Goal: Navigation & Orientation: Understand site structure

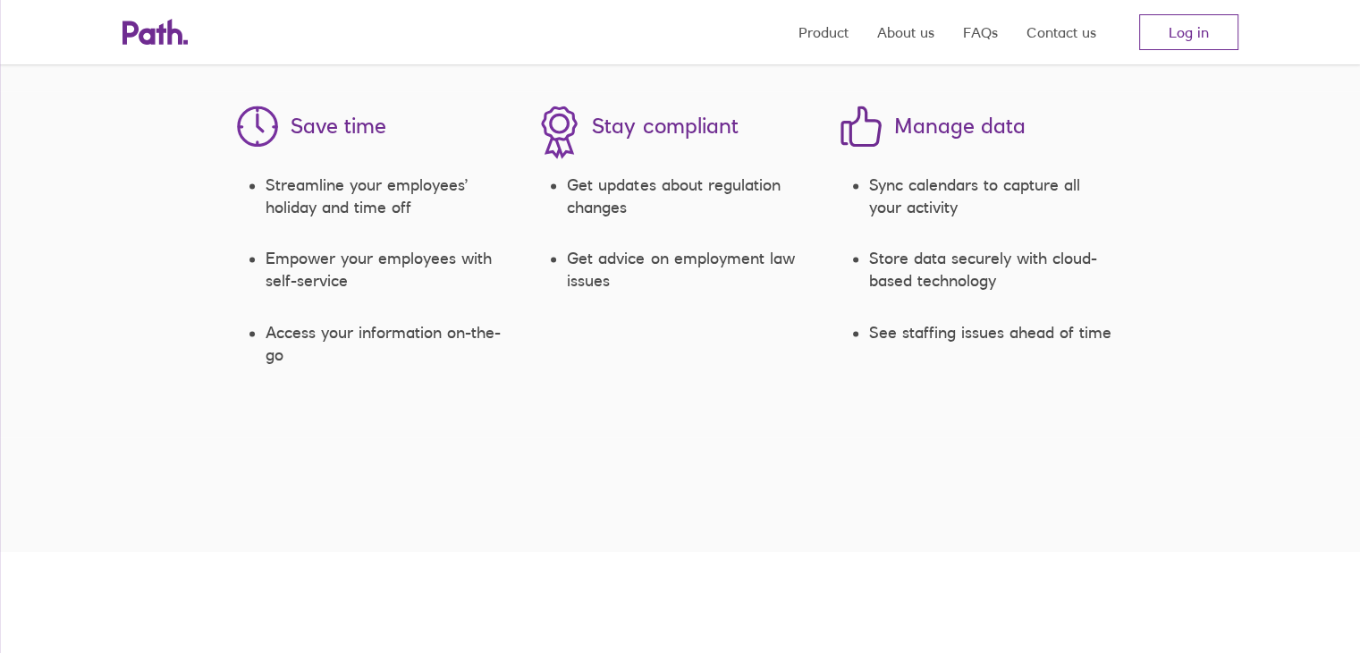
scroll to position [2611, 0]
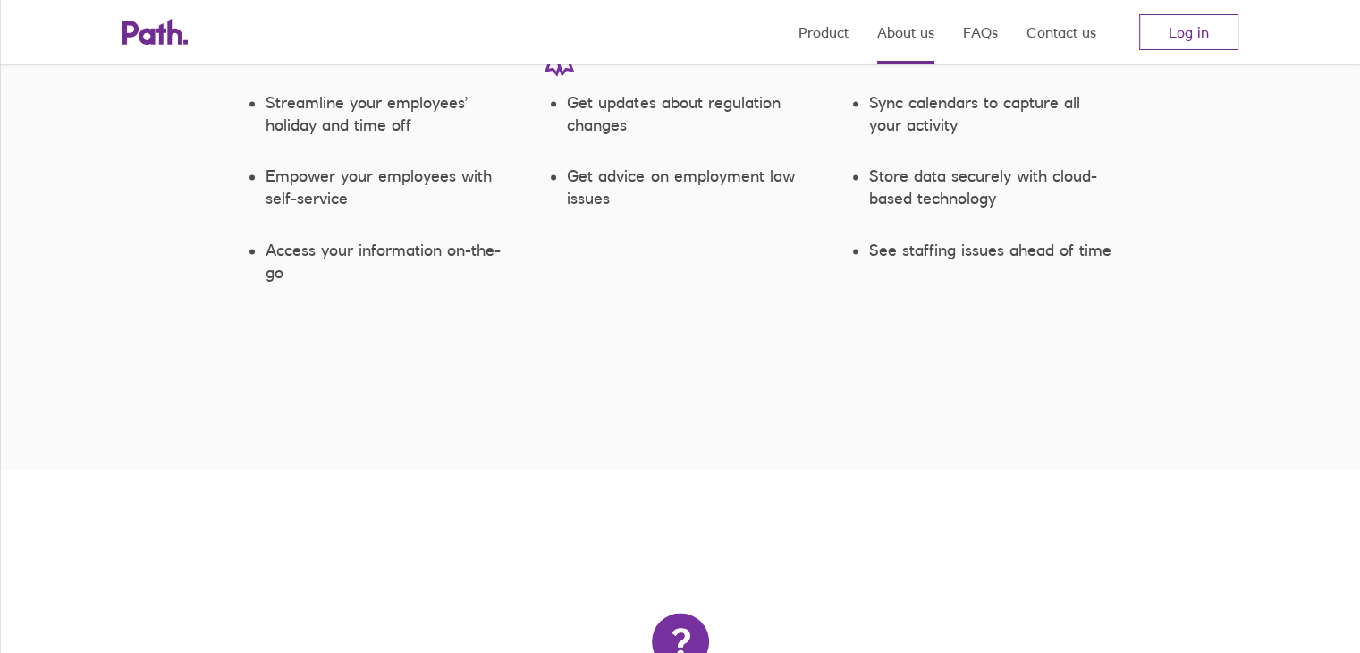
click at [906, 37] on link "About us" at bounding box center [905, 32] width 57 height 64
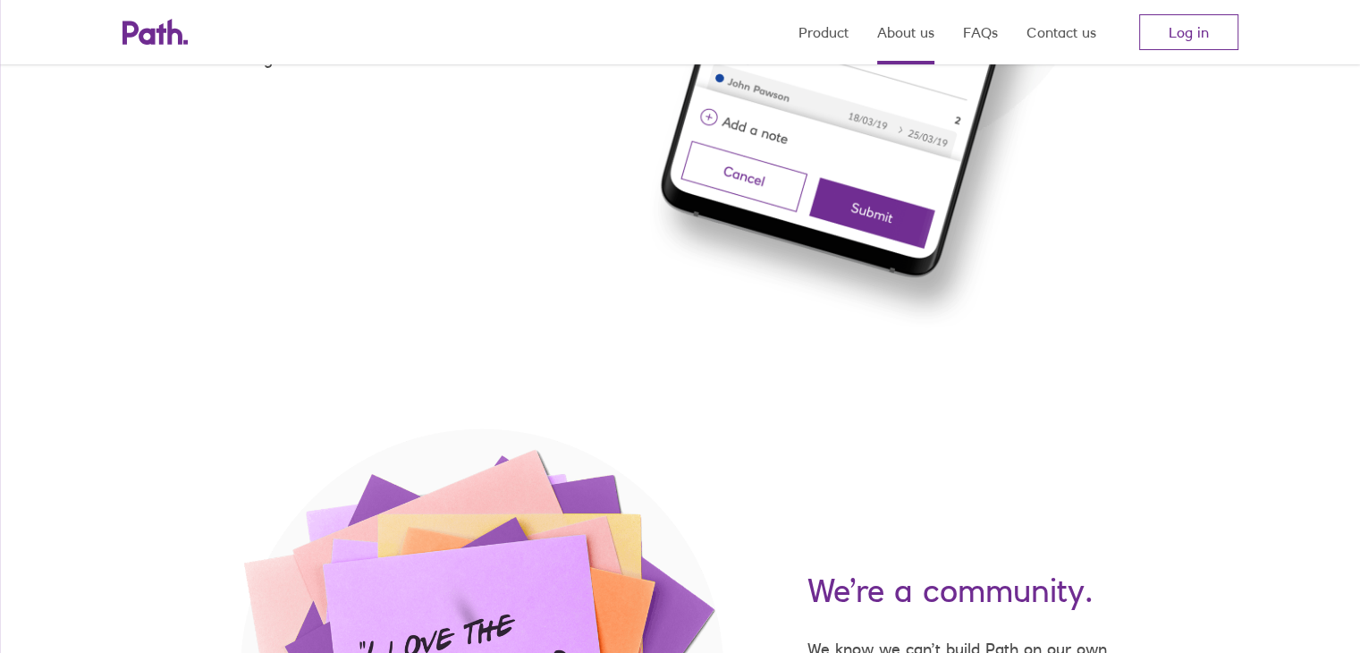
scroll to position [2361, 0]
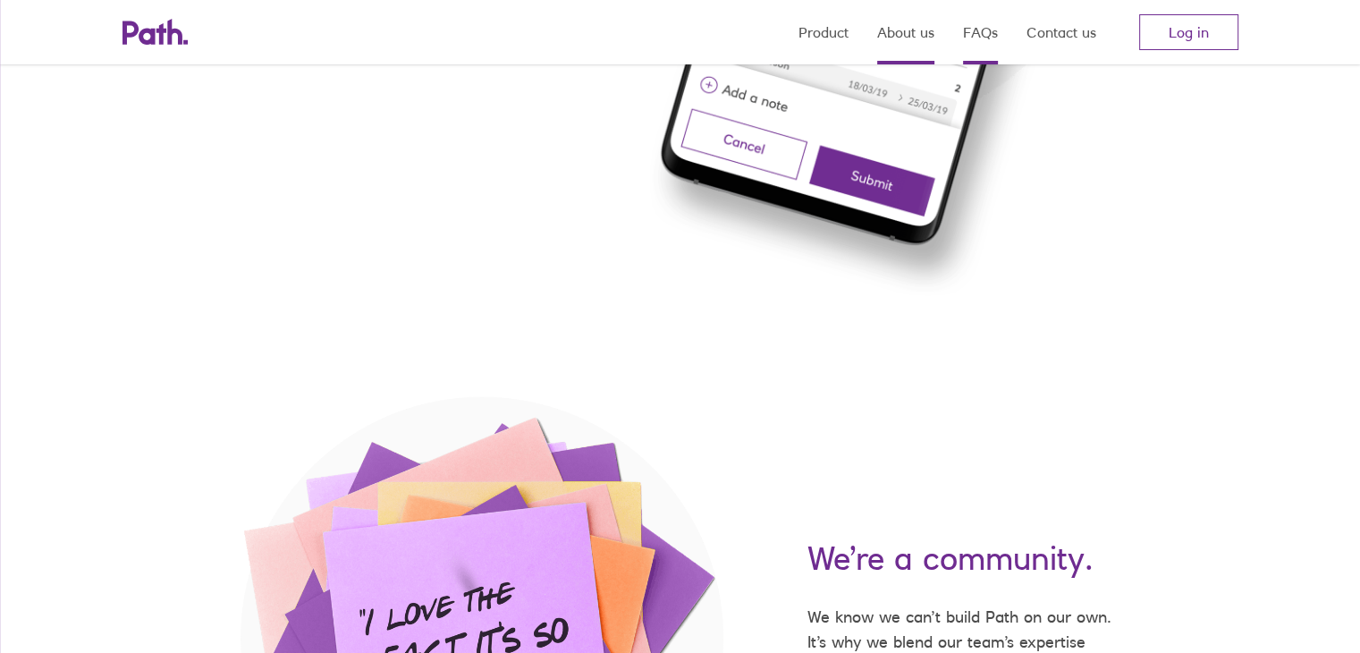
click at [989, 32] on link "FAQs" at bounding box center [980, 32] width 35 height 64
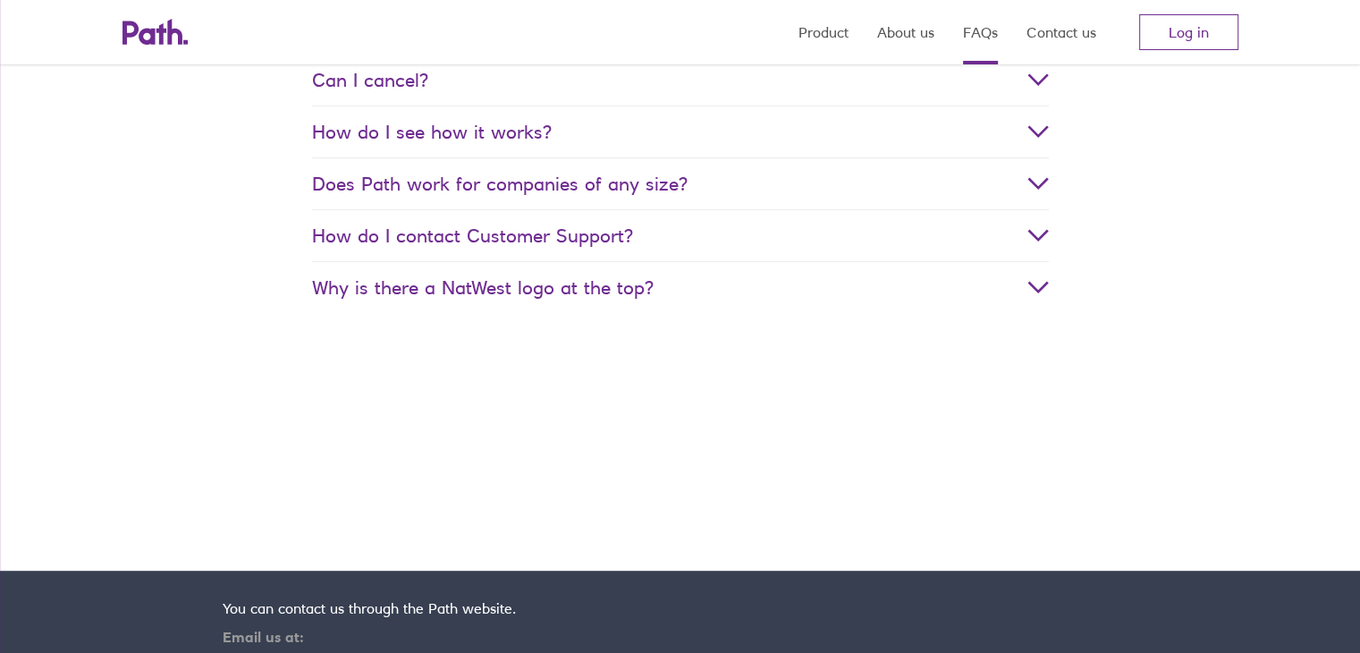
scroll to position [572, 0]
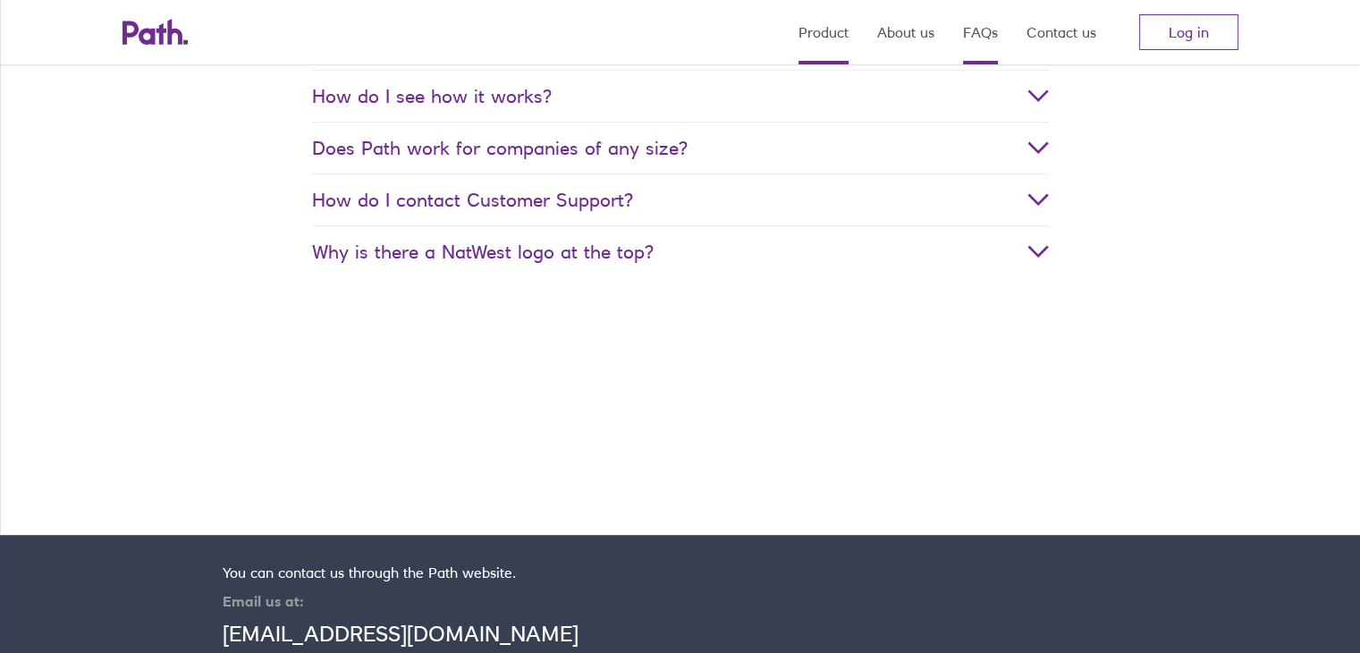
click at [832, 26] on link "Product" at bounding box center [824, 32] width 50 height 64
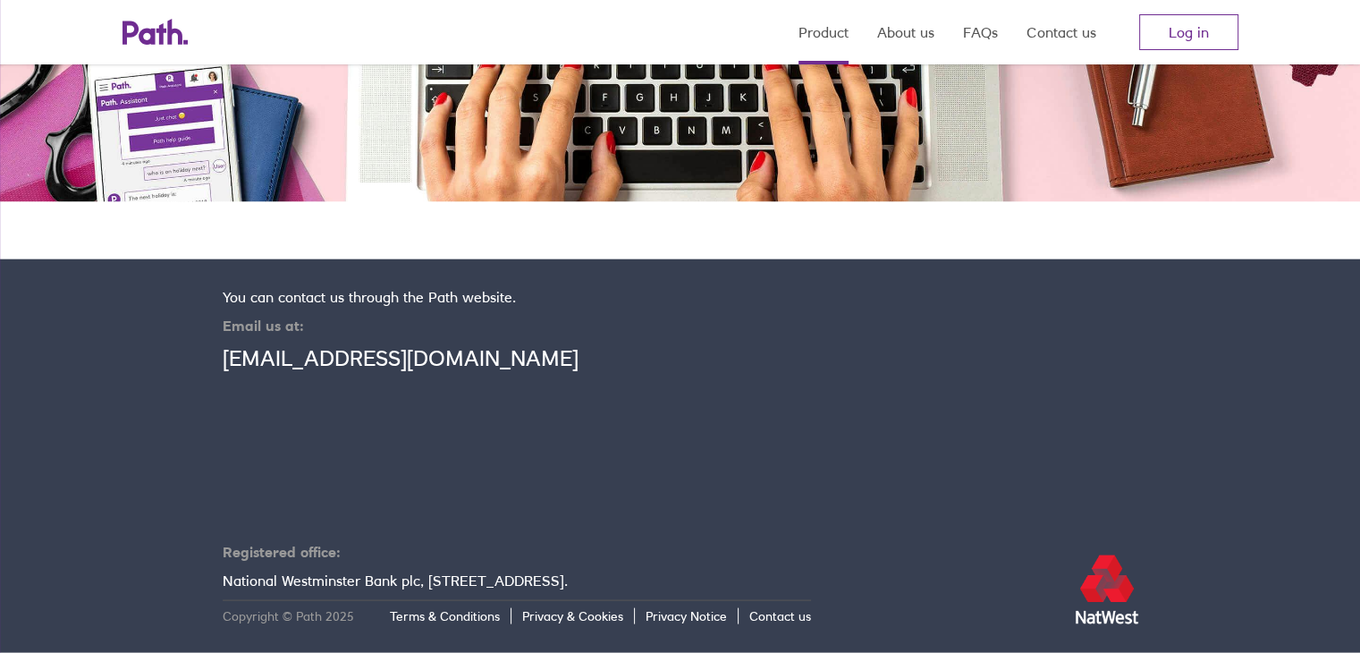
scroll to position [3530, 0]
